Goal: Task Accomplishment & Management: Complete application form

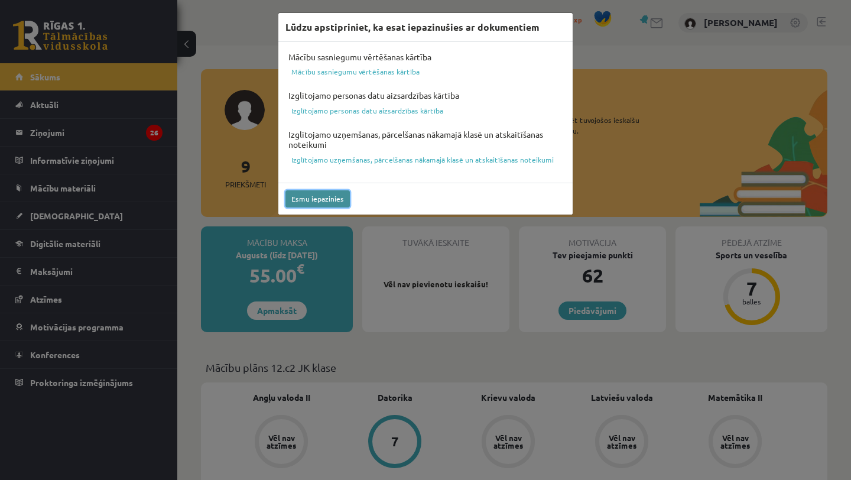
click at [331, 197] on button "Esmu iepazinies" at bounding box center [317, 198] width 64 height 17
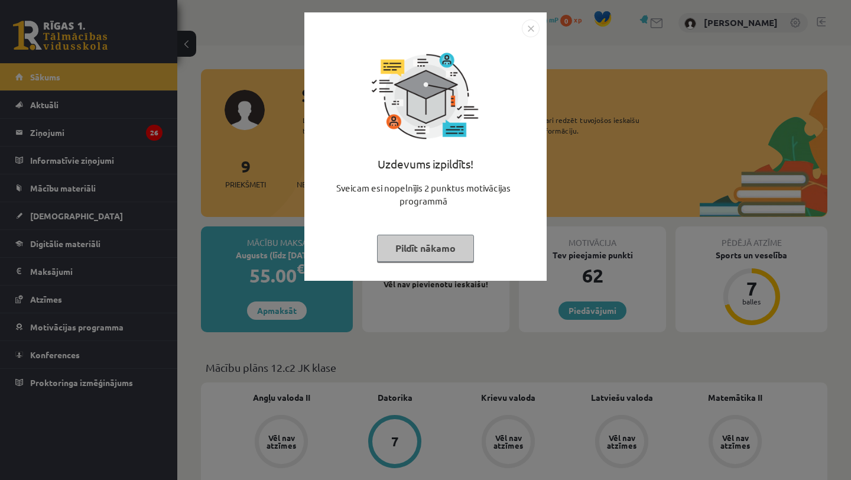
click at [442, 252] on button "Pildīt nākamo" at bounding box center [425, 247] width 97 height 27
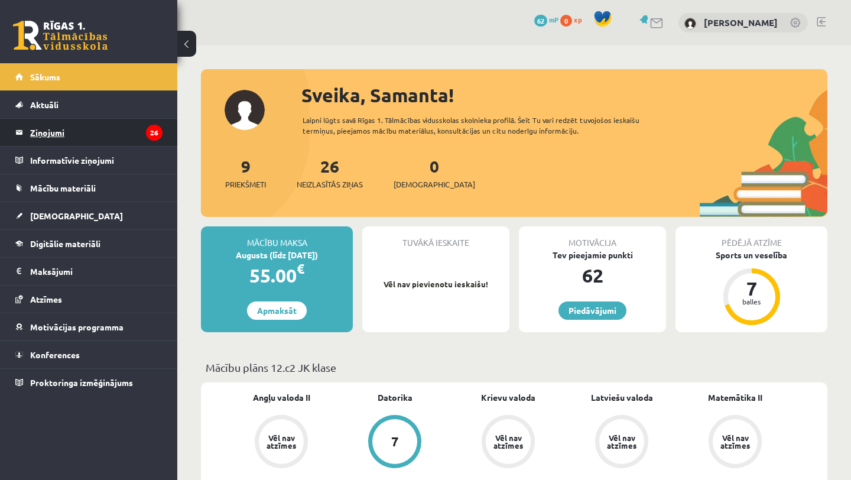
click at [73, 126] on legend "Ziņojumi 26" at bounding box center [96, 132] width 132 height 27
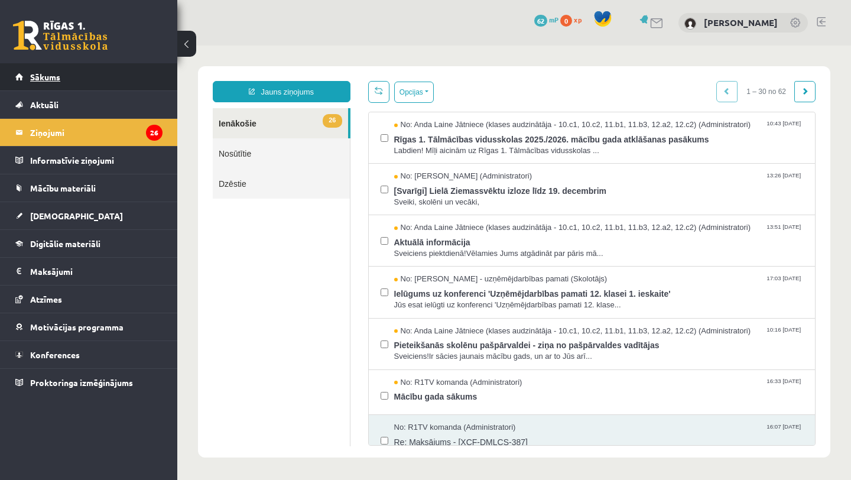
click at [96, 80] on link "Sākums" at bounding box center [88, 76] width 147 height 27
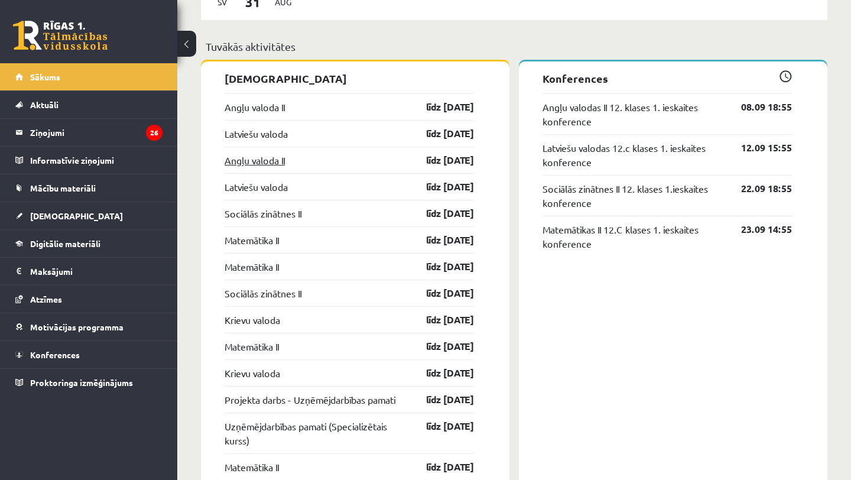
scroll to position [921, 0]
click at [688, 113] on link "Angļu valodas II 12. klases 1. ieskaites konference" at bounding box center [632, 113] width 181 height 28
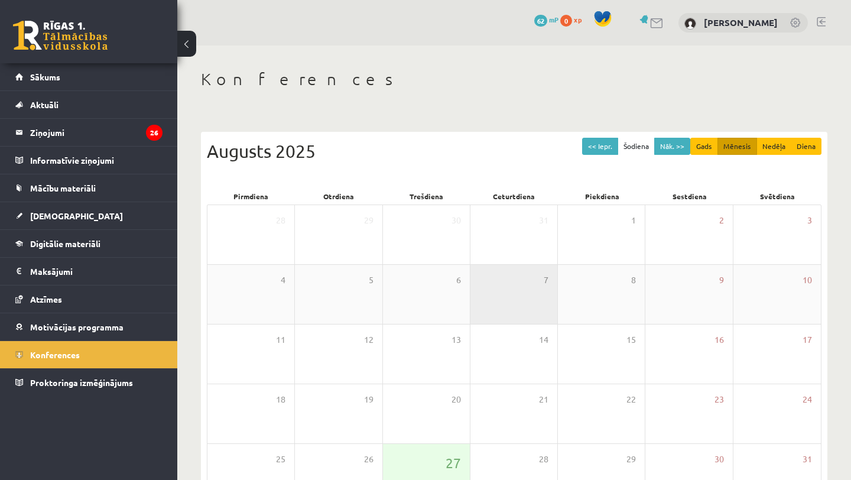
scroll to position [84, 0]
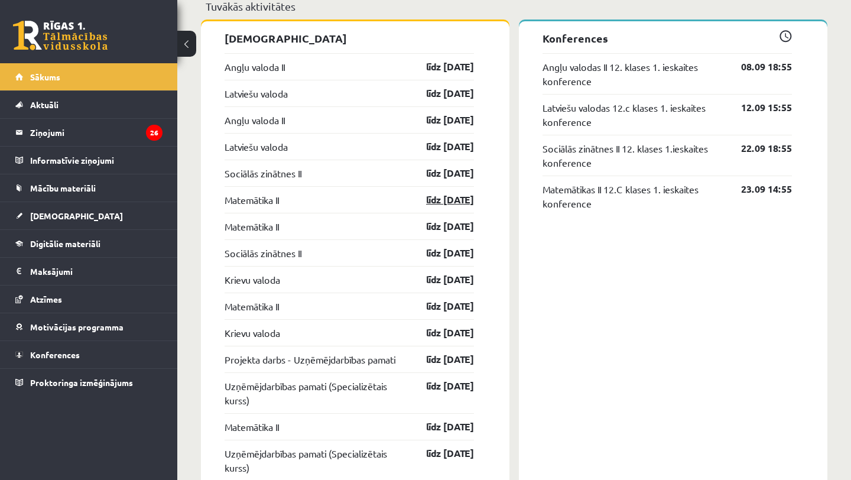
scroll to position [937, 0]
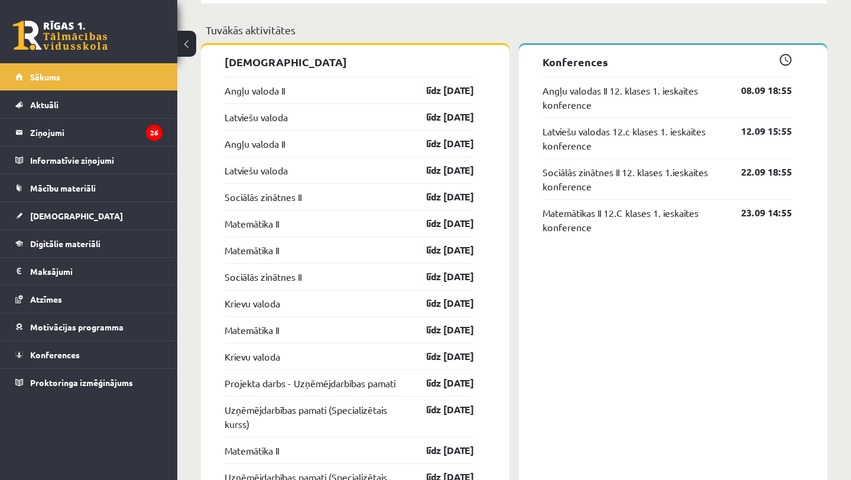
click at [263, 98] on div "Angļu valoda II līdz 15.09.25" at bounding box center [348, 90] width 249 height 27
click at [272, 93] on link "Angļu valoda II" at bounding box center [254, 90] width 60 height 14
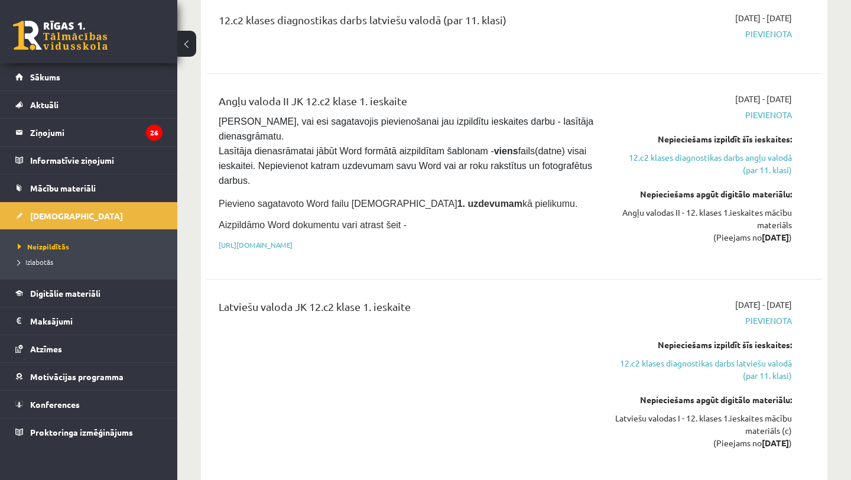
scroll to position [225, 0]
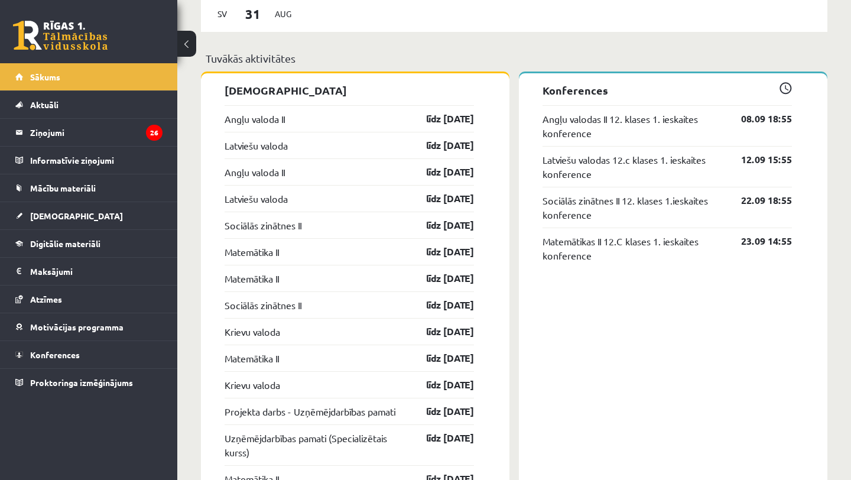
scroll to position [888, 0]
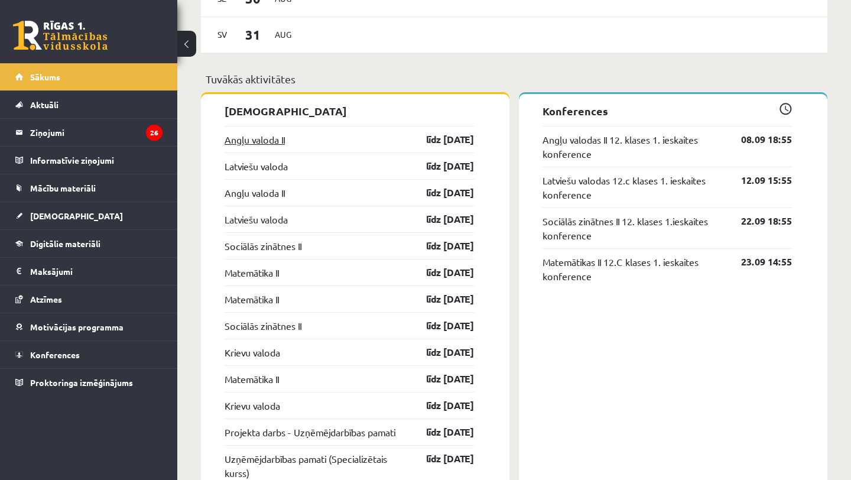
click at [278, 141] on link "Angļu valoda II" at bounding box center [254, 139] width 60 height 14
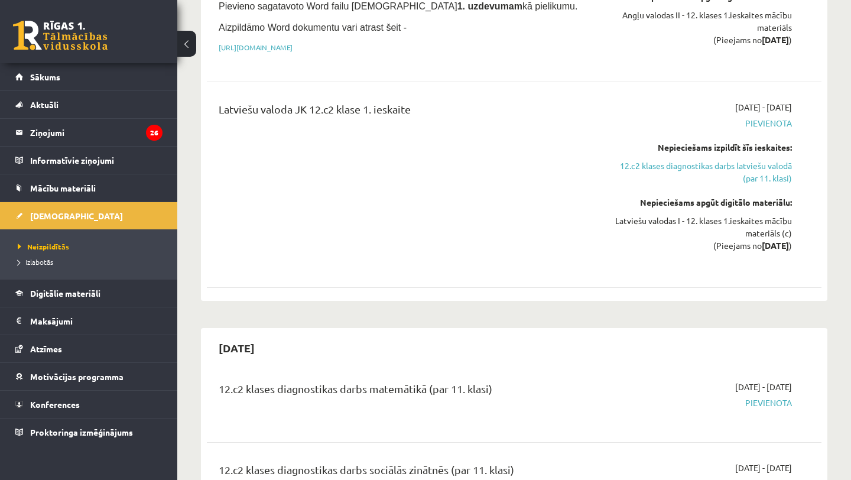
scroll to position [476, 0]
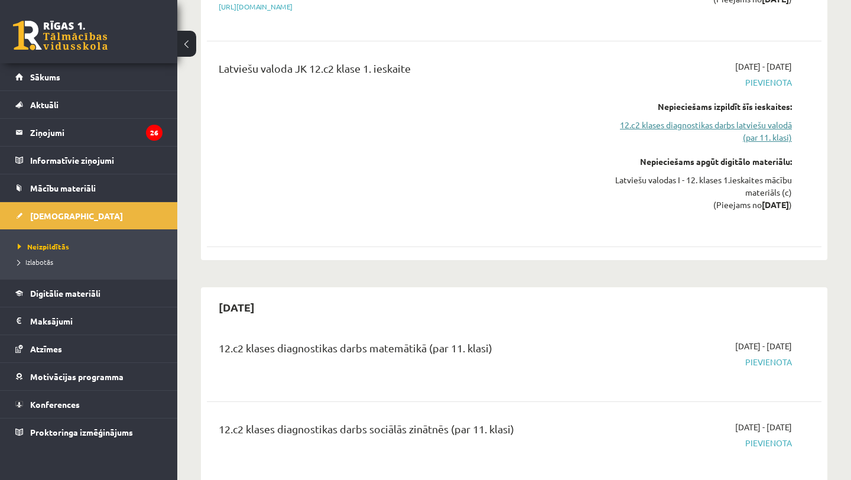
click at [651, 129] on link "12.c2 klases diagnostikas darbs latviešu valodā (par 11. klasi)" at bounding box center [701, 131] width 179 height 25
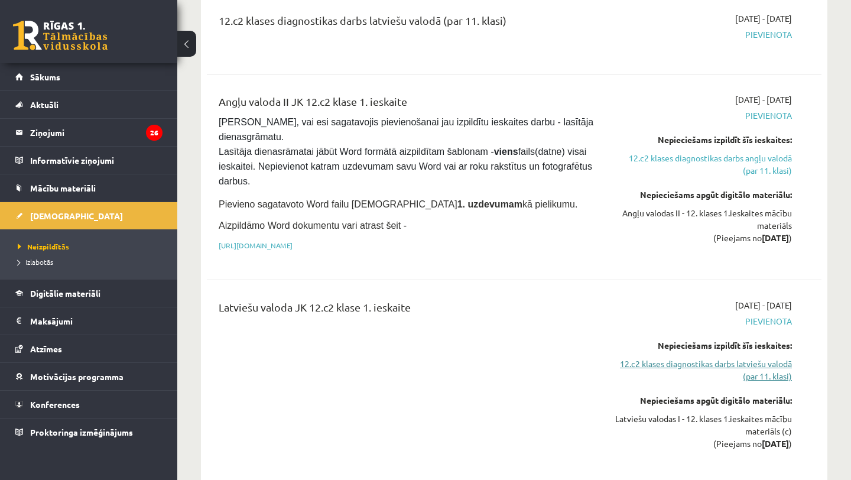
click at [669, 363] on link "12.c2 klases diagnostikas darbs latviešu valodā (par 11. klasi)" at bounding box center [701, 369] width 179 height 25
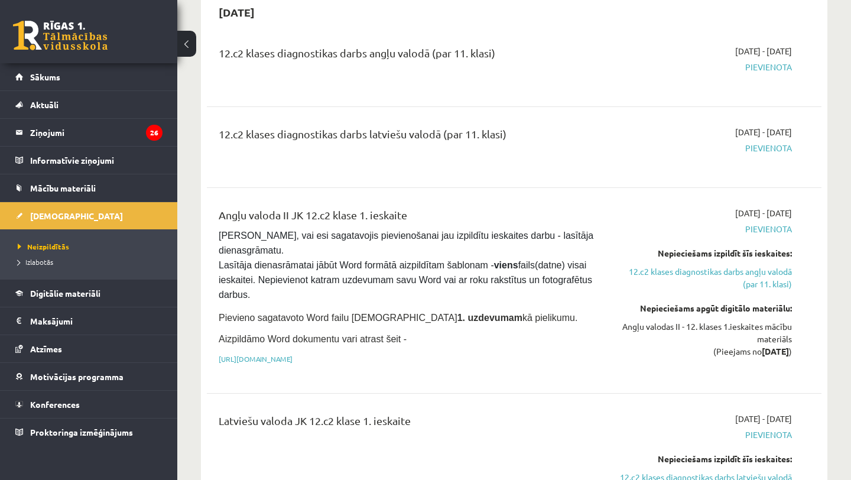
scroll to position [0, 0]
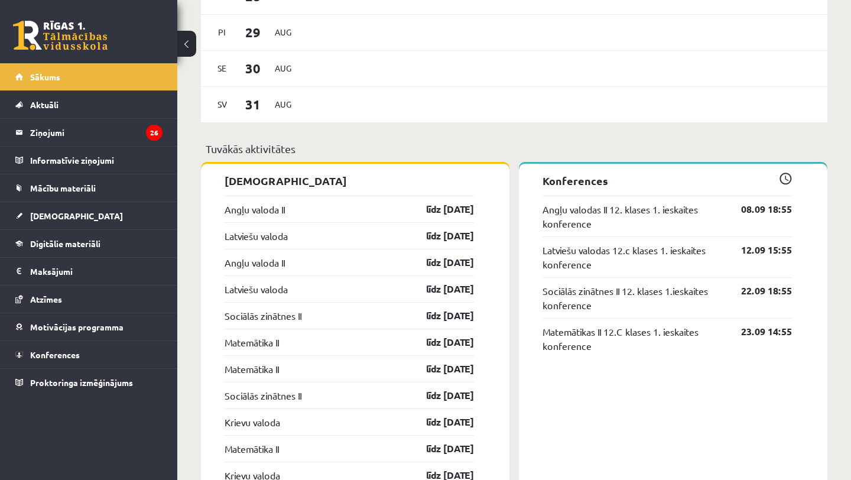
scroll to position [810, 0]
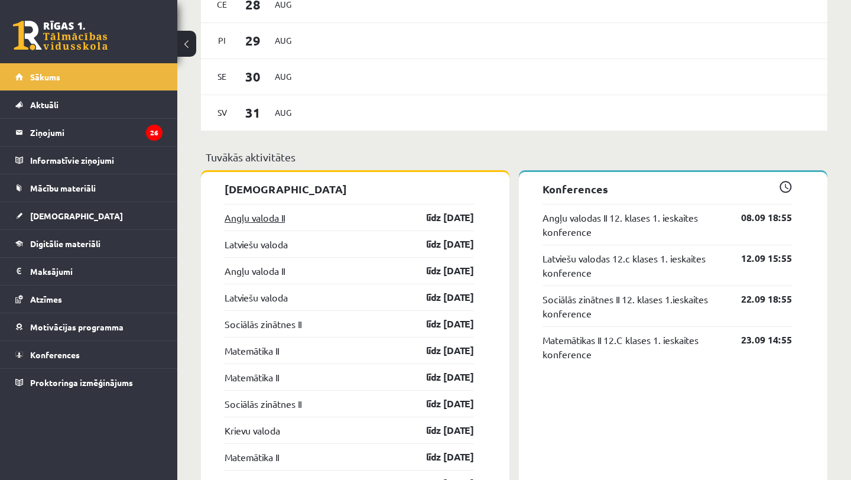
click at [273, 221] on link "Angļu valoda II" at bounding box center [254, 217] width 60 height 14
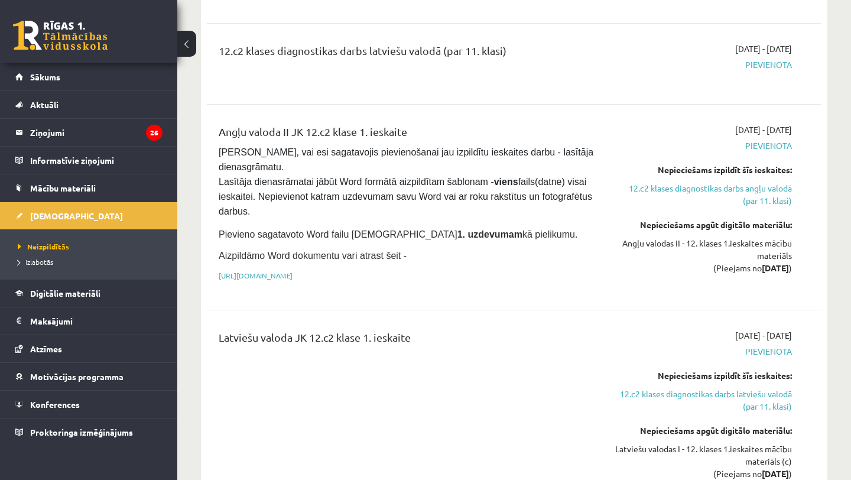
scroll to position [208, 0]
click at [719, 187] on link "12.c2 klases diagnostikas darbs angļu valodā (par 11. klasi)" at bounding box center [701, 193] width 179 height 25
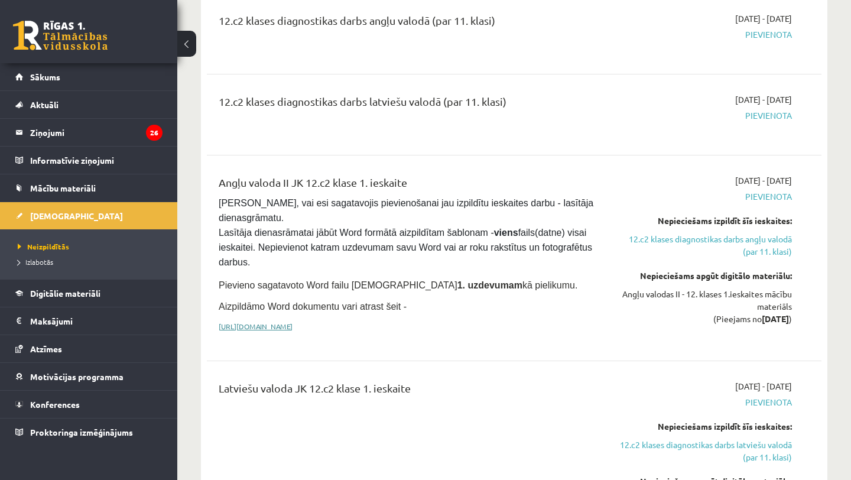
click at [292, 321] on link "https://drive.google.com/drive/folders/1IHE_ip15KOAbO2Se1NDGwZ2e__vlzPUf?usp=sh…" at bounding box center [256, 325] width 74 height 9
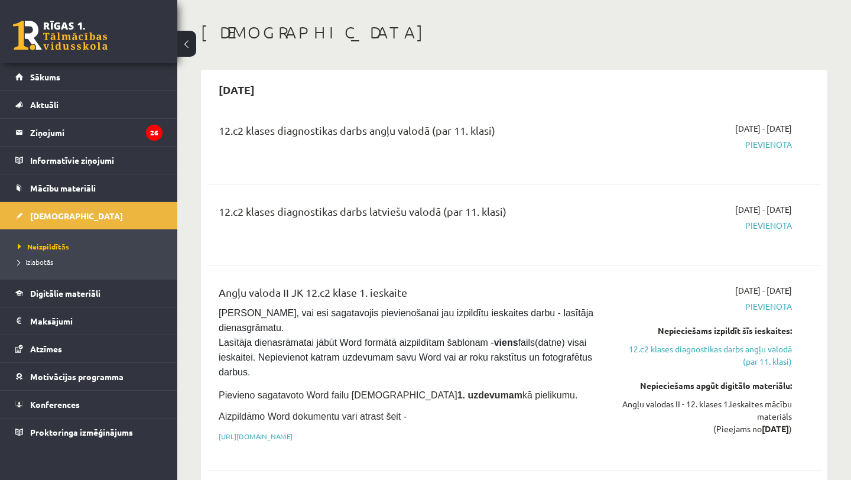
scroll to position [31, 0]
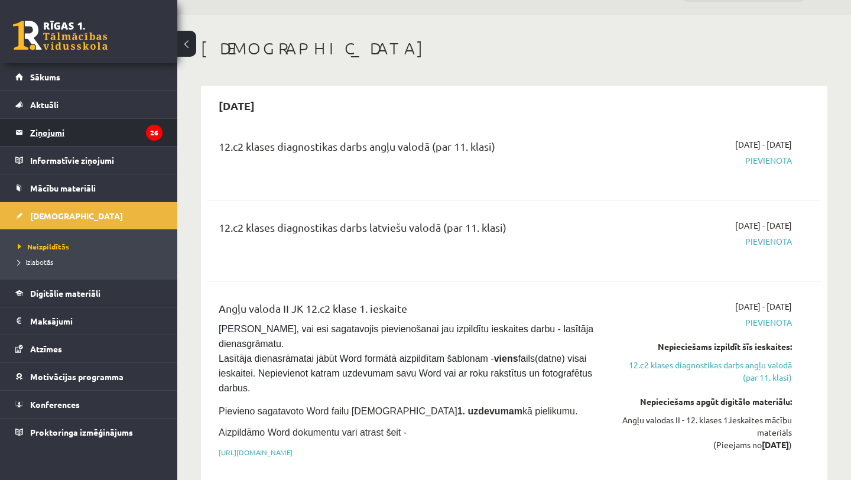
click at [124, 135] on legend "Ziņojumi 26" at bounding box center [96, 132] width 132 height 27
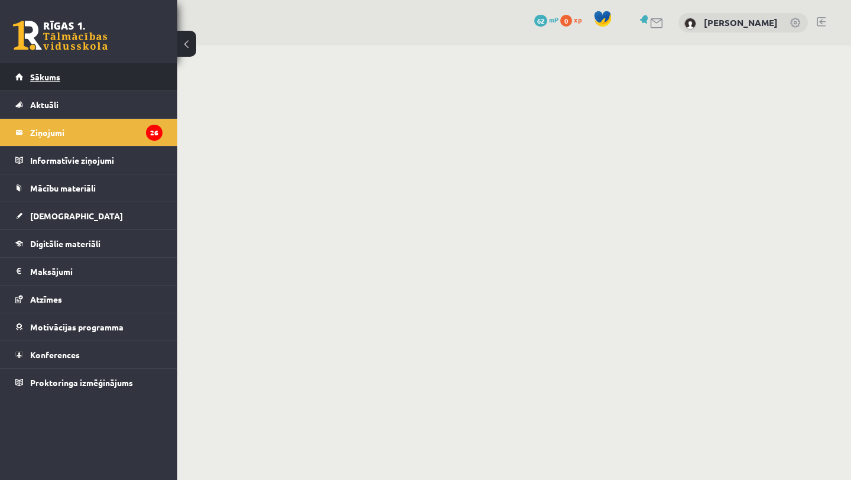
click at [119, 77] on link "Sākums" at bounding box center [88, 76] width 147 height 27
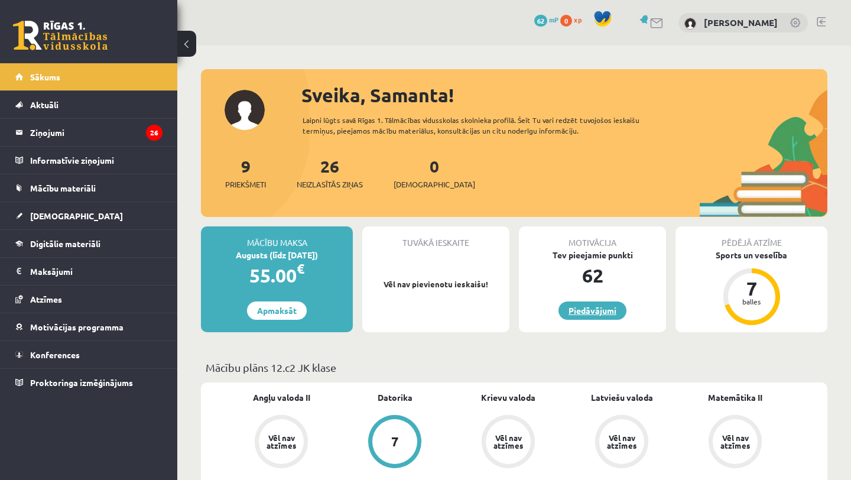
click at [602, 305] on link "Piedāvājumi" at bounding box center [592, 310] width 68 height 18
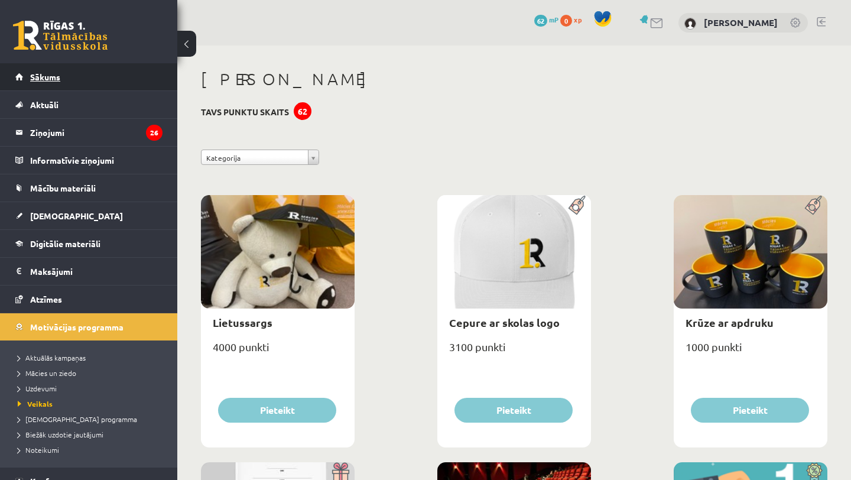
click at [53, 77] on span "Sākums" at bounding box center [45, 76] width 30 height 11
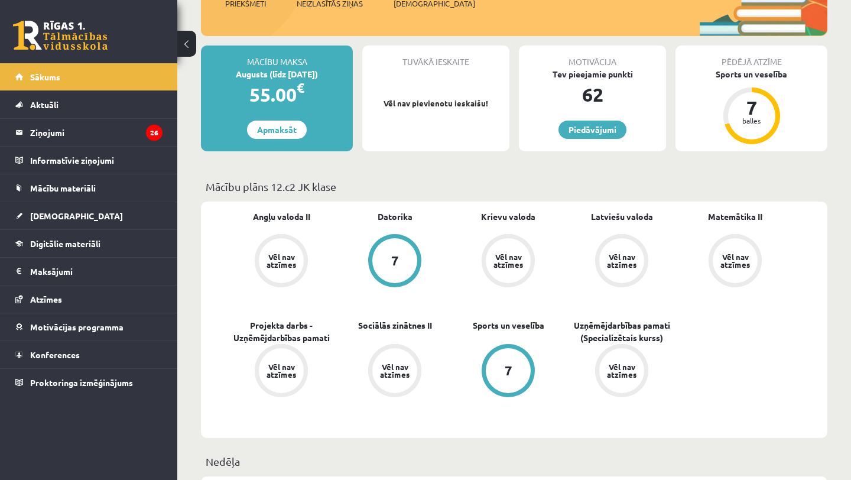
scroll to position [188, 0]
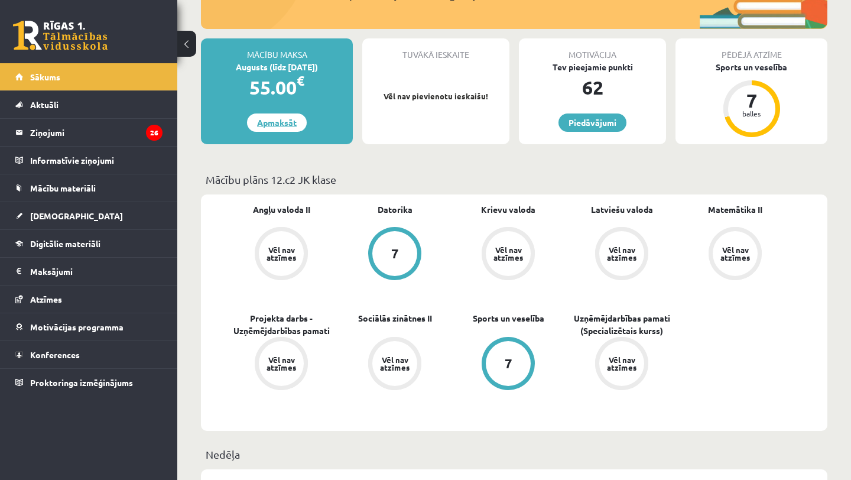
click at [282, 122] on link "Apmaksāt" at bounding box center [277, 122] width 60 height 18
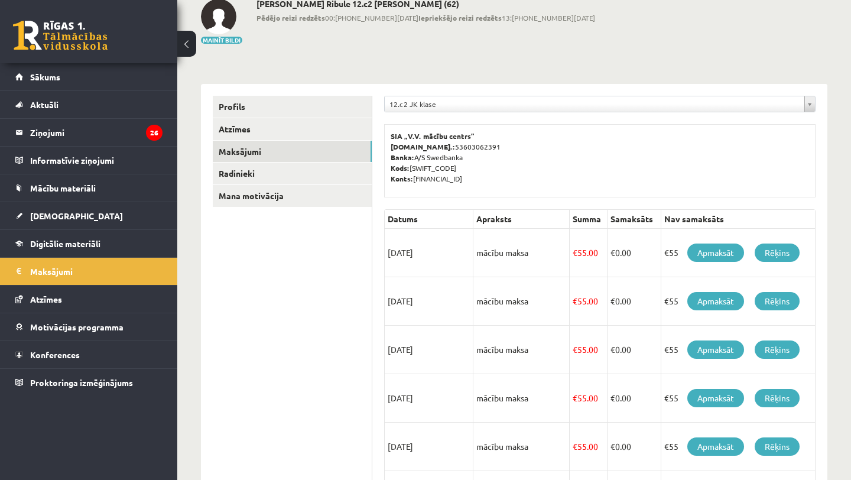
scroll to position [73, 0]
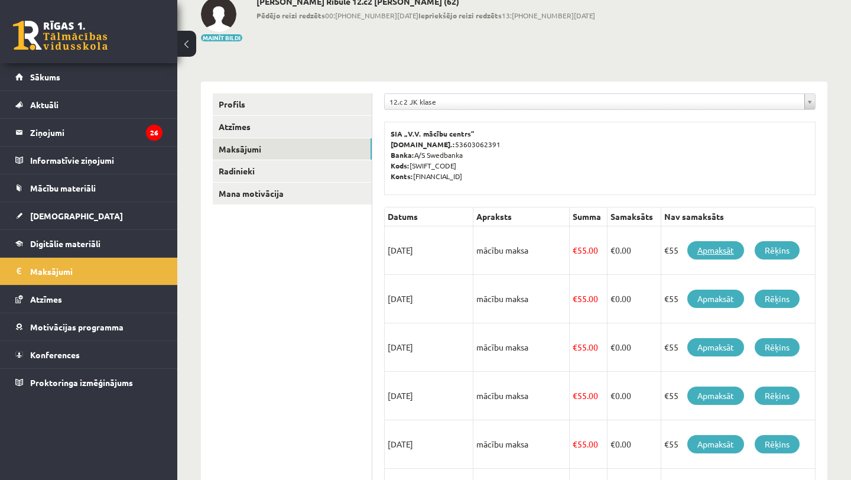
click at [708, 254] on link "Apmaksāt" at bounding box center [715, 250] width 57 height 18
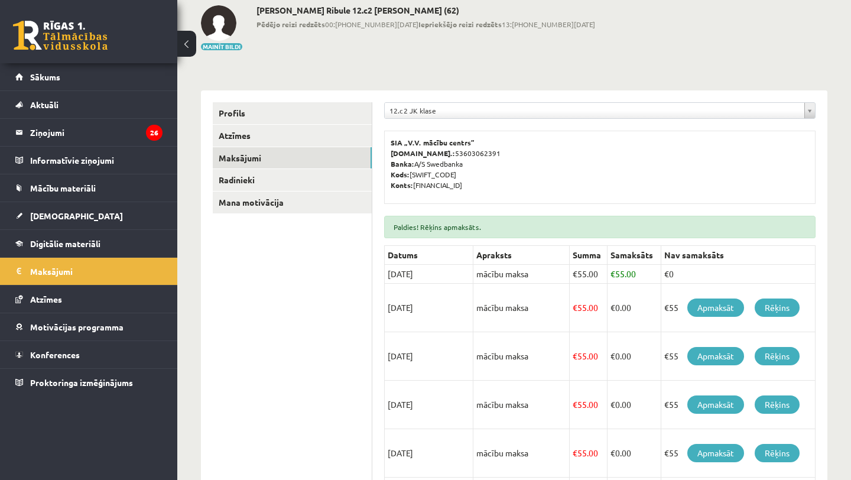
scroll to position [96, 0]
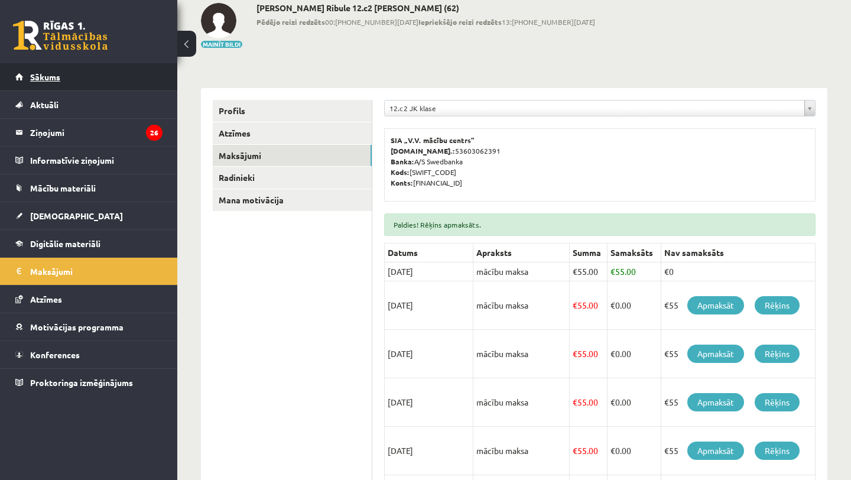
click at [99, 77] on link "Sākums" at bounding box center [88, 76] width 147 height 27
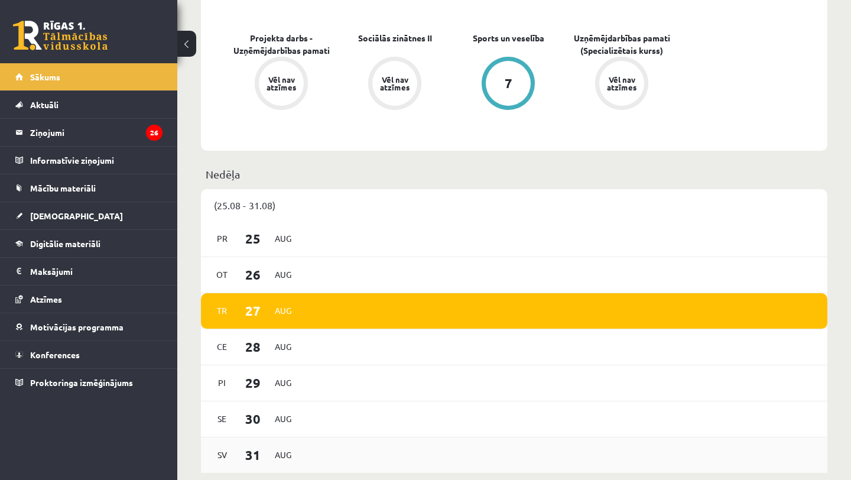
scroll to position [481, 0]
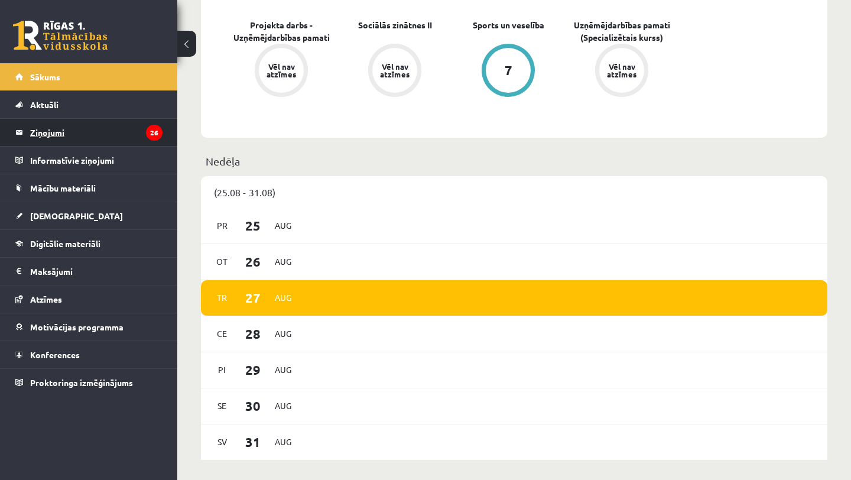
click at [58, 136] on legend "Ziņojumi 26" at bounding box center [96, 132] width 132 height 27
